Goal: Navigation & Orientation: Find specific page/section

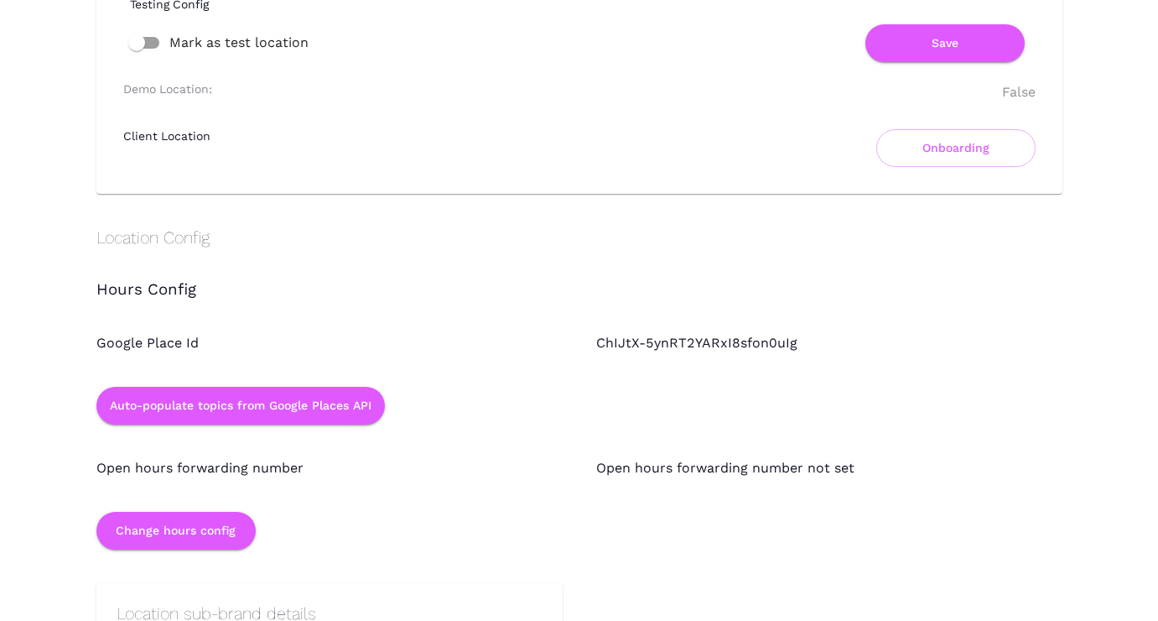
scroll to position [1125, 0]
